Goal: Task Accomplishment & Management: Manage account settings

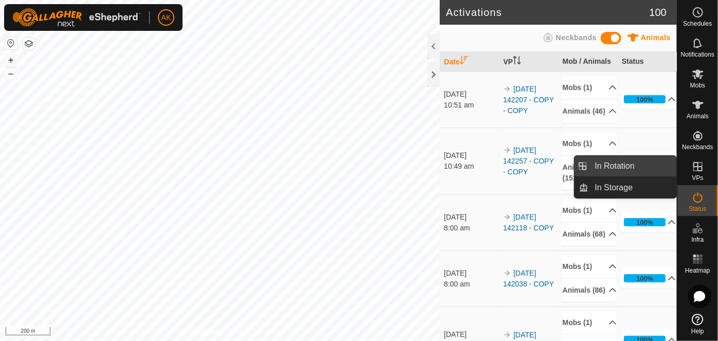
click at [614, 163] on link "In Rotation" at bounding box center [633, 166] width 88 height 21
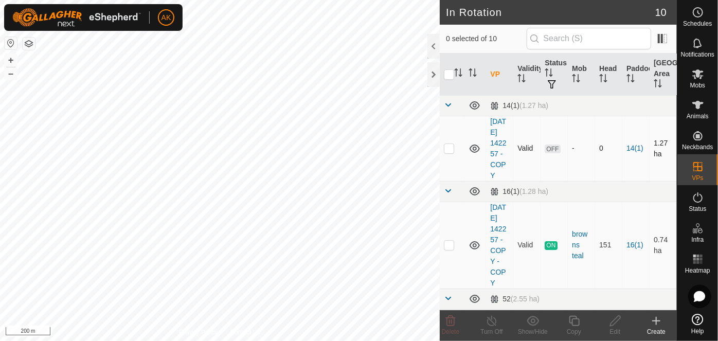
click at [450, 152] on p-checkbox at bounding box center [449, 148] width 10 height 8
checkbox input "true"
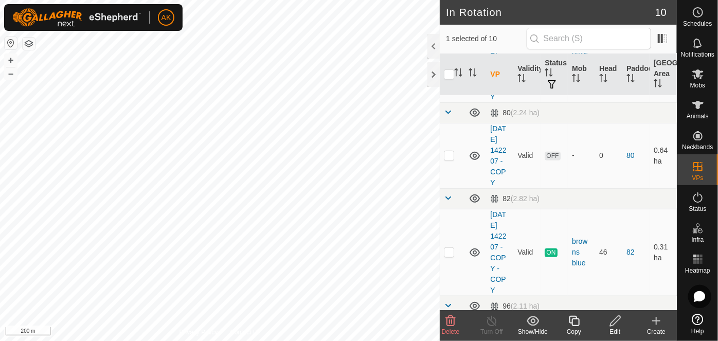
scroll to position [374, 0]
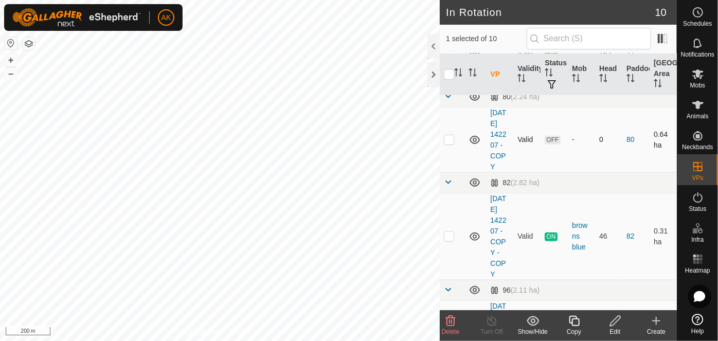
click at [449, 143] on p-checkbox at bounding box center [449, 139] width 10 height 8
checkbox input "true"
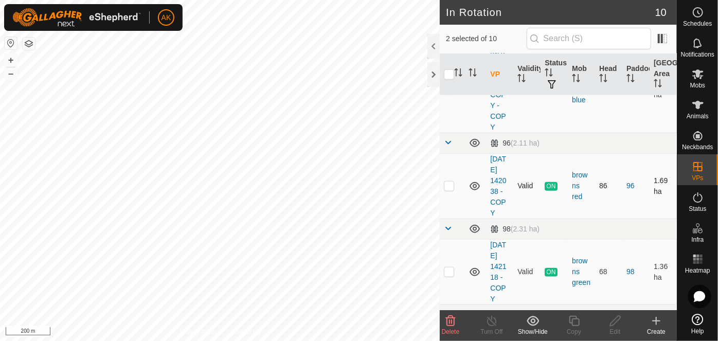
scroll to position [560, 0]
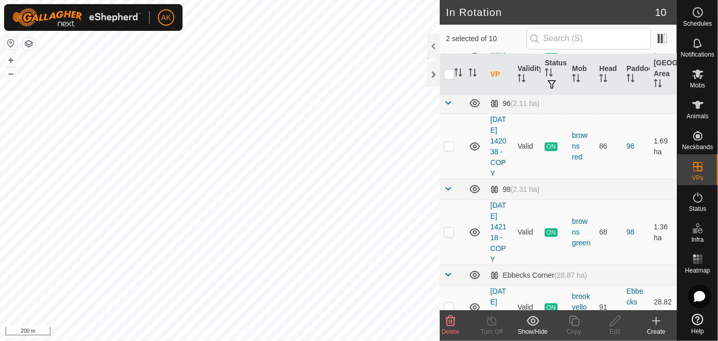
click at [457, 321] on delete-svg-icon at bounding box center [450, 321] width 41 height 12
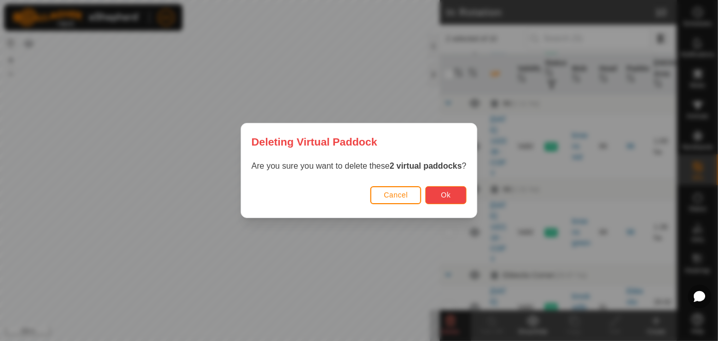
click at [442, 199] on button "Ok" at bounding box center [445, 195] width 41 height 18
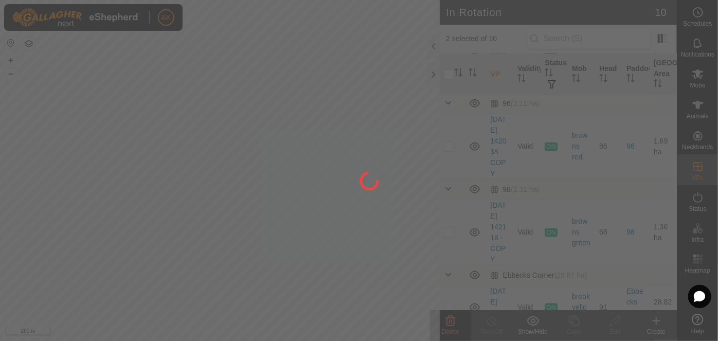
checkbox input "false"
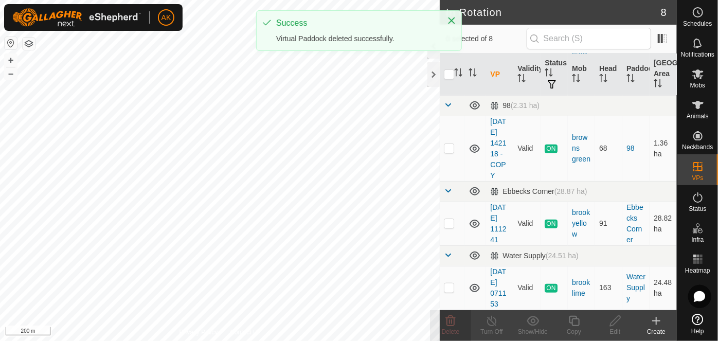
scroll to position [557, 0]
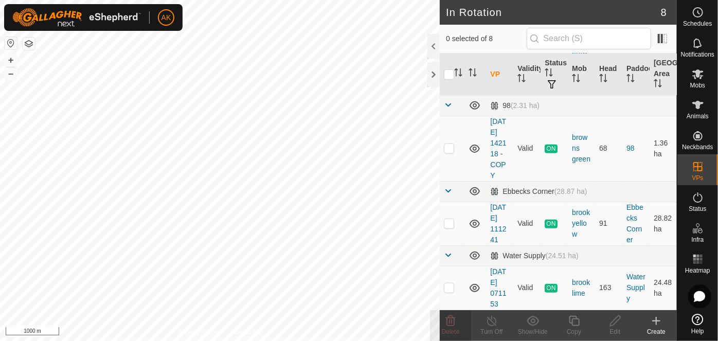
click at [208, 340] on html "AK Schedules Notifications Mobs Animals Neckbands VPs Status Infra Heatmap Help…" at bounding box center [359, 170] width 718 height 341
checkbox input "true"
click at [493, 327] on div "Turn Off" at bounding box center [491, 331] width 41 height 9
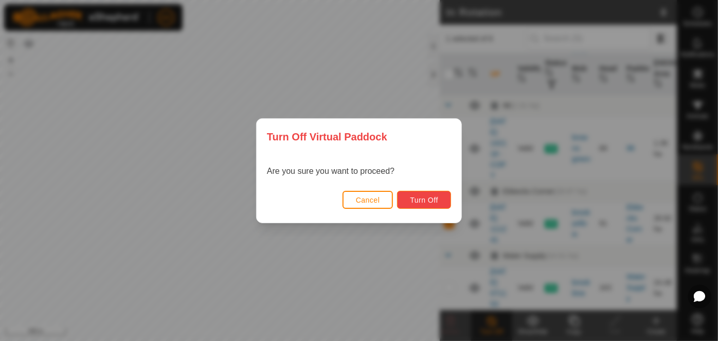
click at [431, 202] on span "Turn Off" at bounding box center [424, 200] width 28 height 8
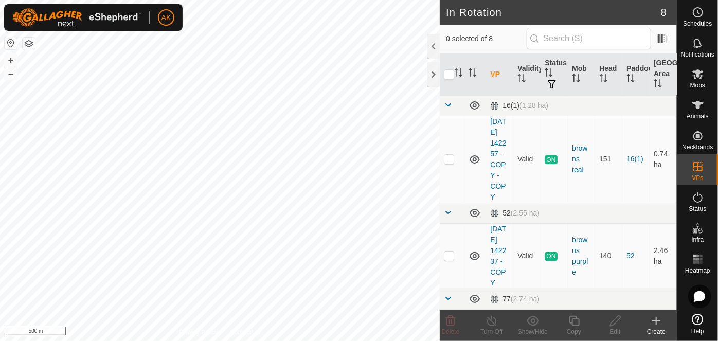
checkbox input "true"
click at [494, 322] on icon at bounding box center [491, 321] width 13 height 12
click at [488, 319] on line at bounding box center [491, 321] width 8 height 8
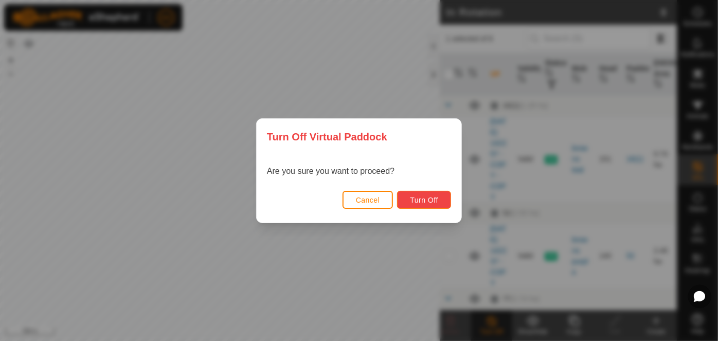
click at [425, 194] on button "Turn Off" at bounding box center [424, 200] width 54 height 18
